Goal: Information Seeking & Learning: Find specific fact

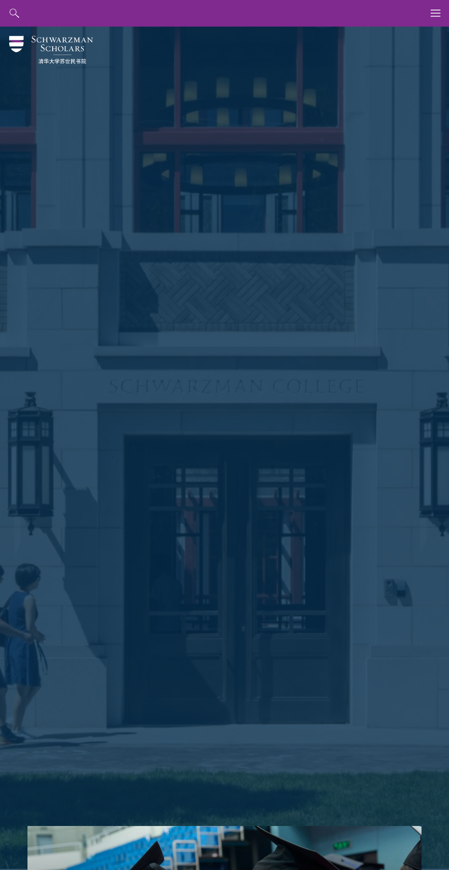
click at [427, 39] on div at bounding box center [224, 449] width 449 height 845
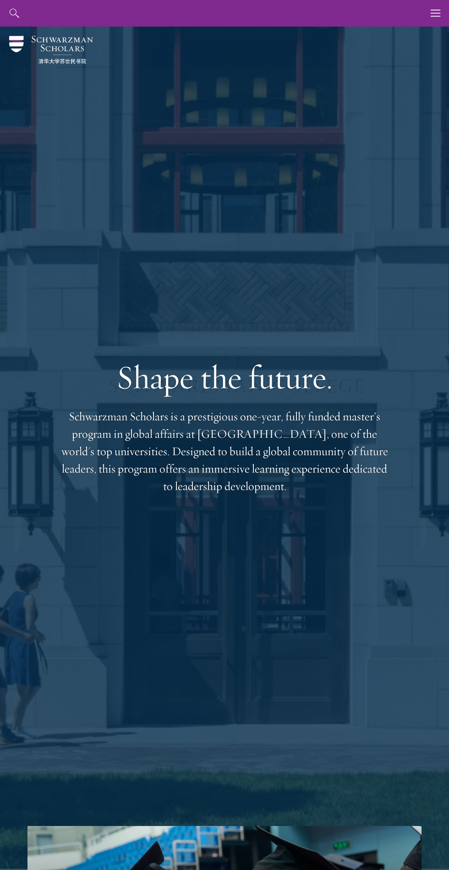
click at [427, 35] on div at bounding box center [224, 449] width 449 height 845
click at [435, 16] on use "button" at bounding box center [436, 13] width 10 height 7
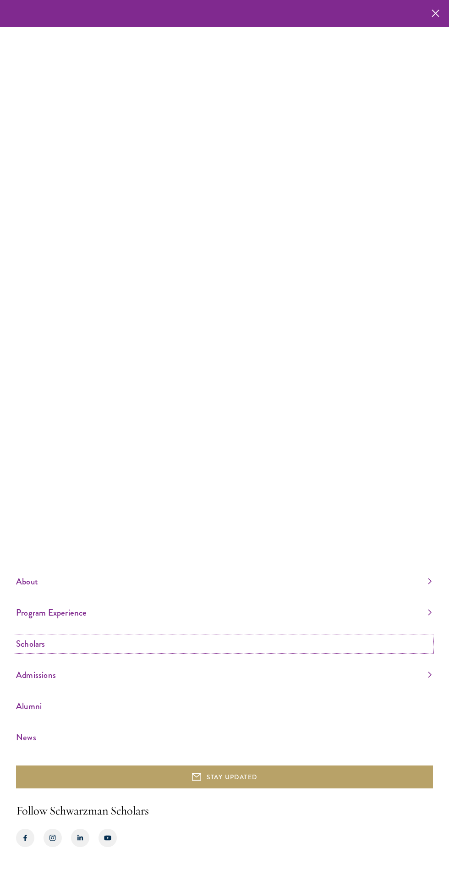
click at [64, 651] on link "Scholars" at bounding box center [224, 643] width 416 height 15
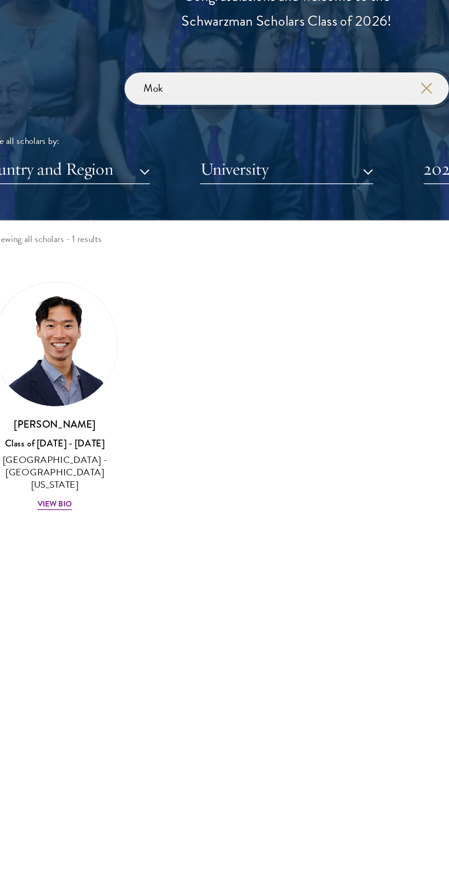
type input "Mok"
click at [69, 726] on img at bounding box center [77, 719] width 79 height 79
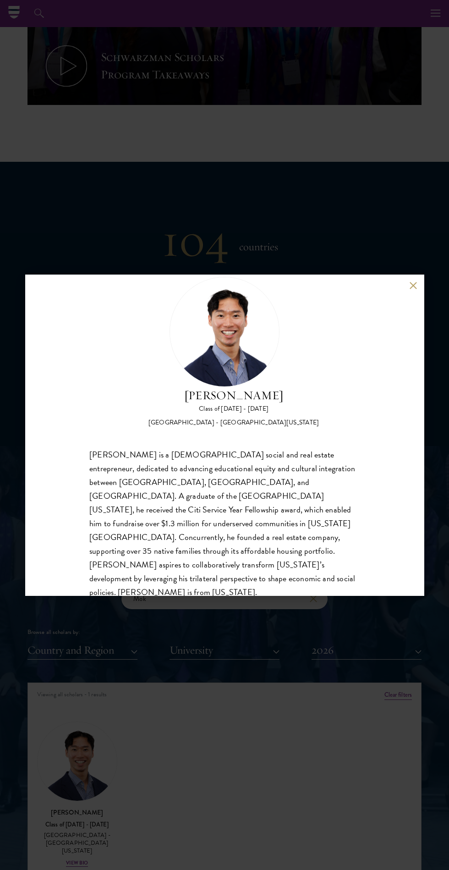
scroll to position [542, 0]
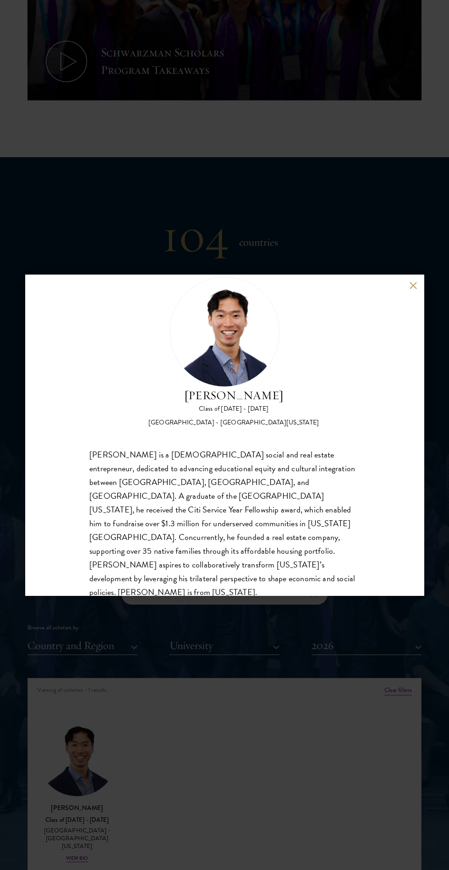
click at [410, 287] on button at bounding box center [413, 285] width 8 height 8
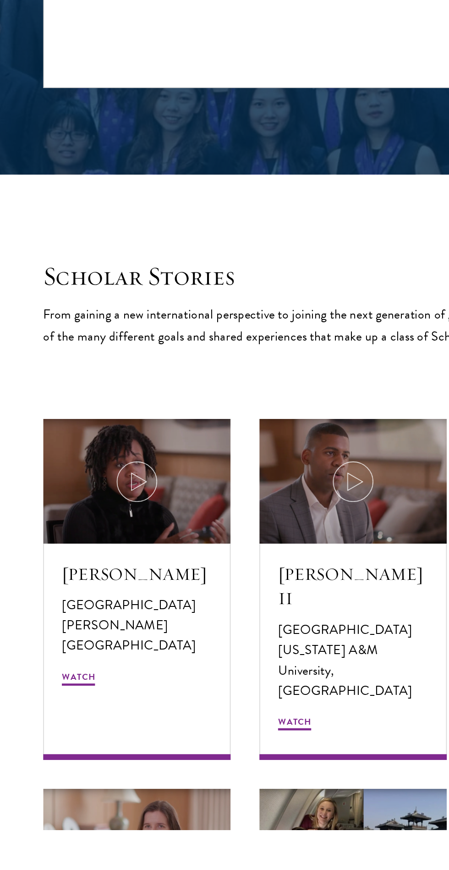
scroll to position [1191, 0]
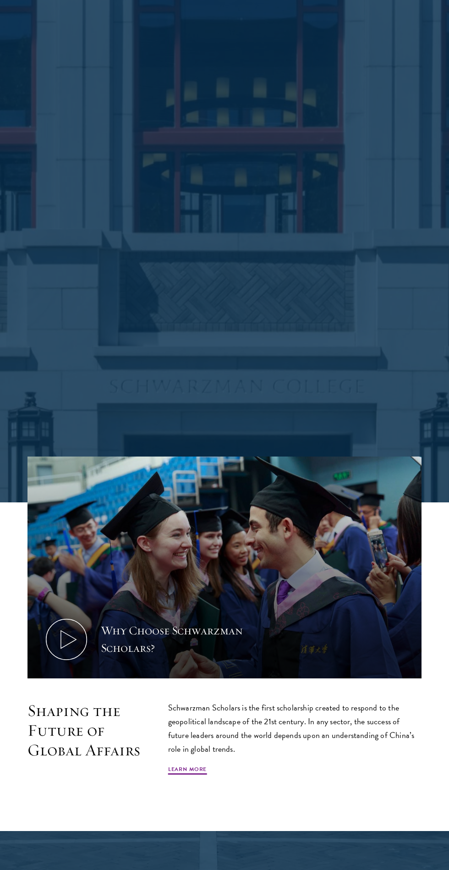
scroll to position [370, 0]
